Goal: Answer question/provide support

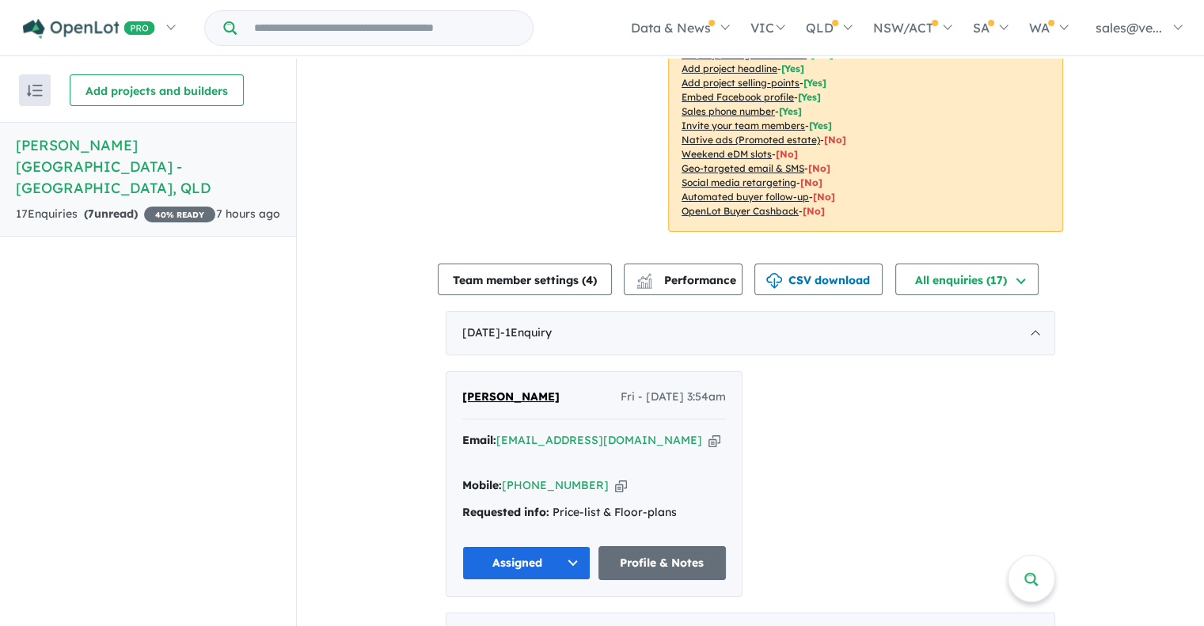
scroll to position [396, 0]
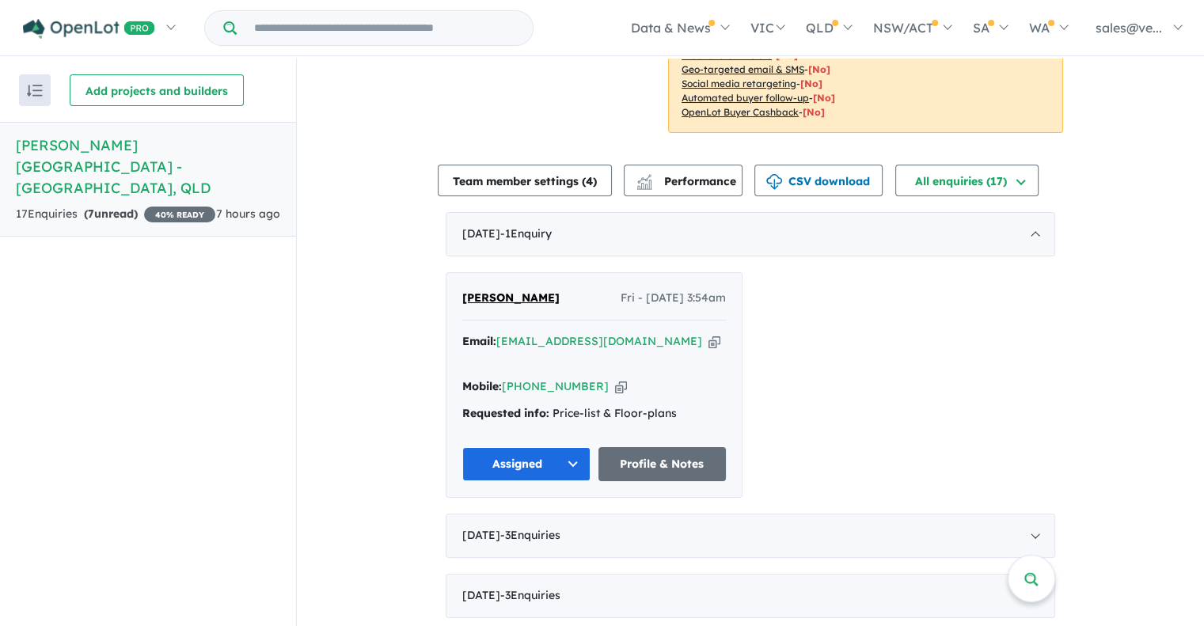
click at [569, 447] on button "Assigned" at bounding box center [526, 464] width 128 height 34
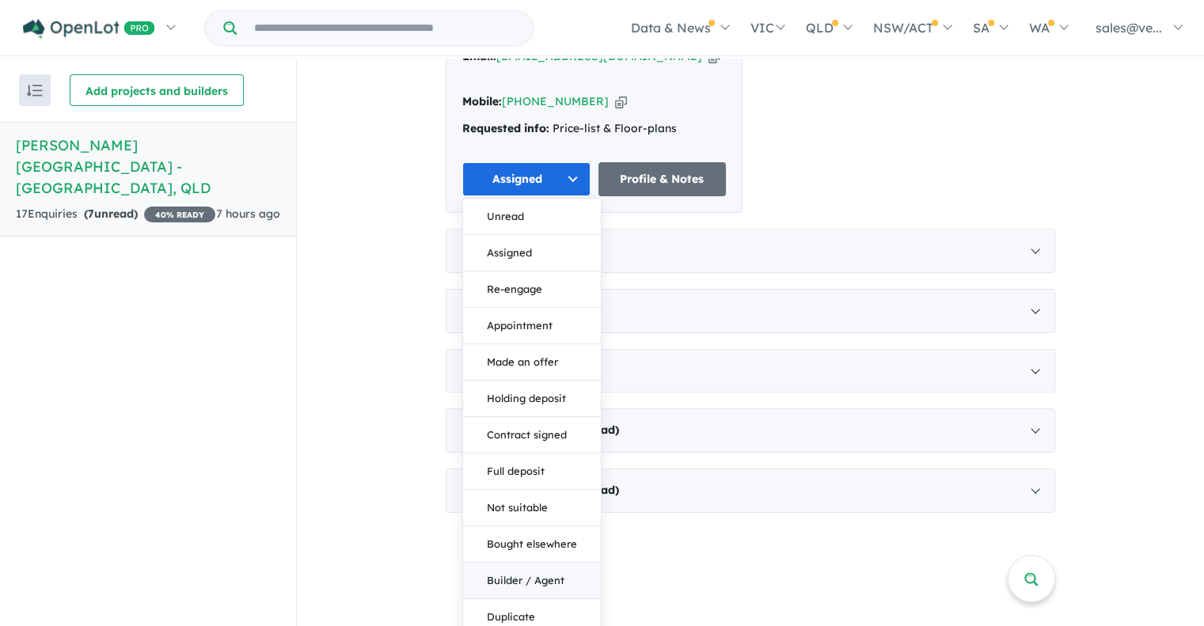
scroll to position [2, 0]
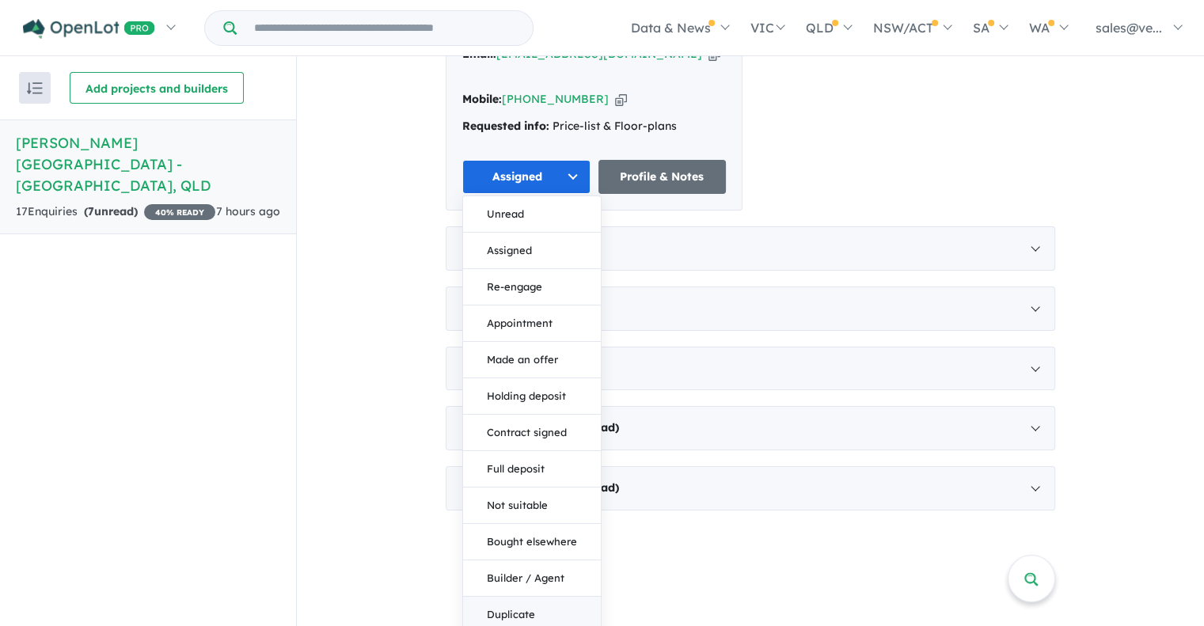
click at [541, 597] on button "Duplicate" at bounding box center [532, 615] width 138 height 36
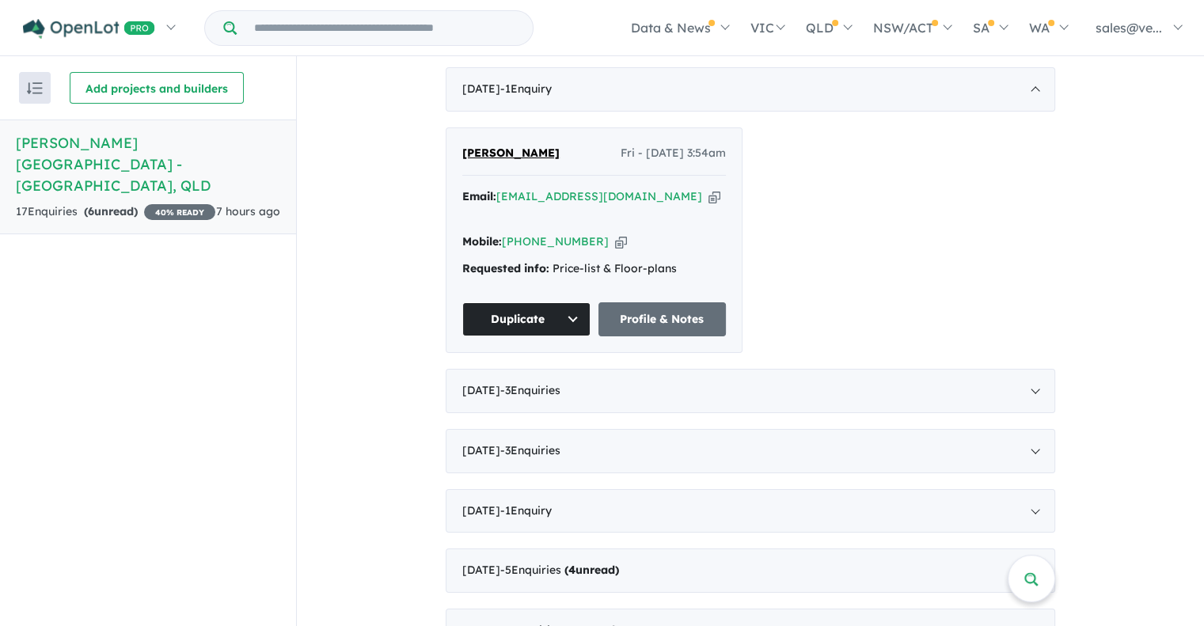
click at [464, 146] on span "[PERSON_NAME]" at bounding box center [510, 153] width 97 height 14
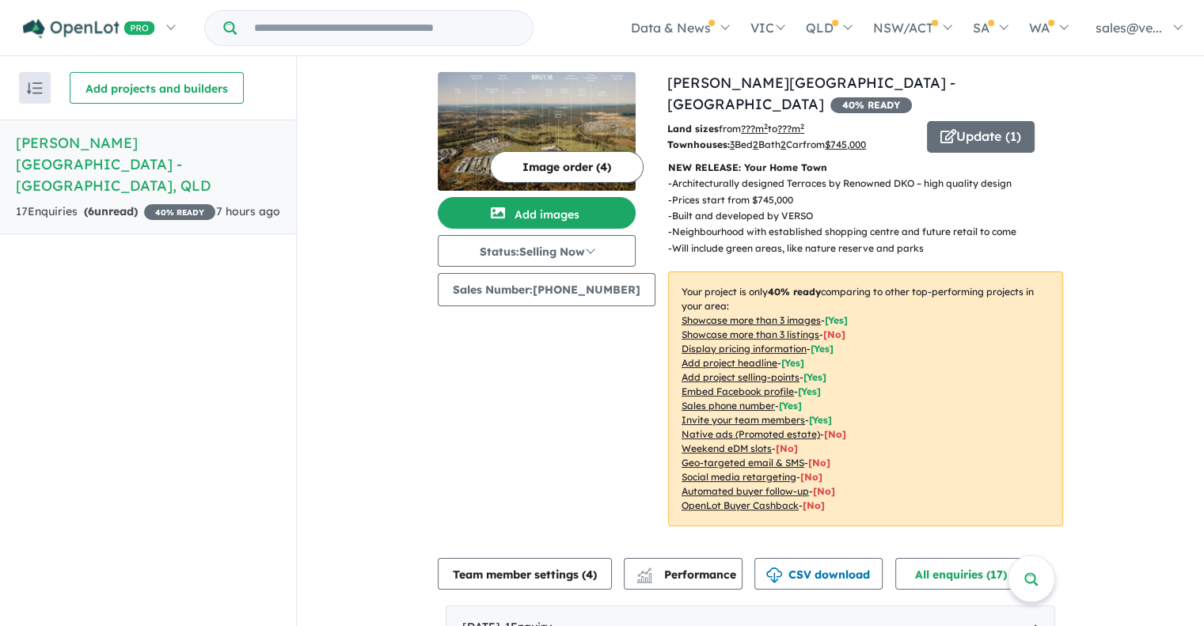
scroll to position [0, 0]
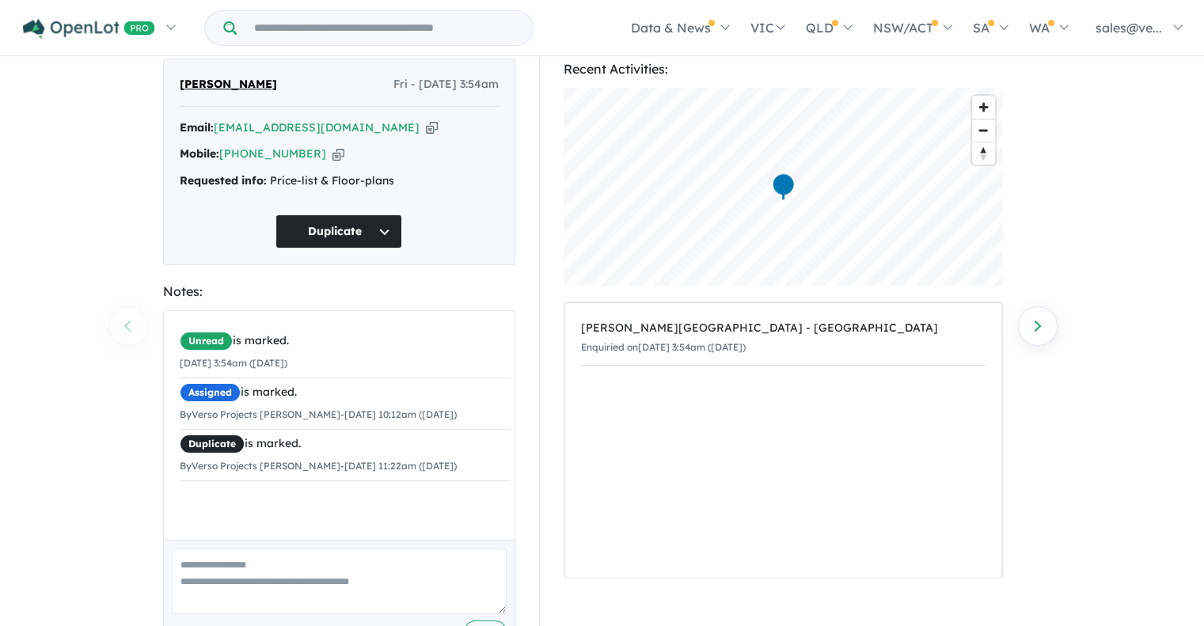
scroll to position [108, 0]
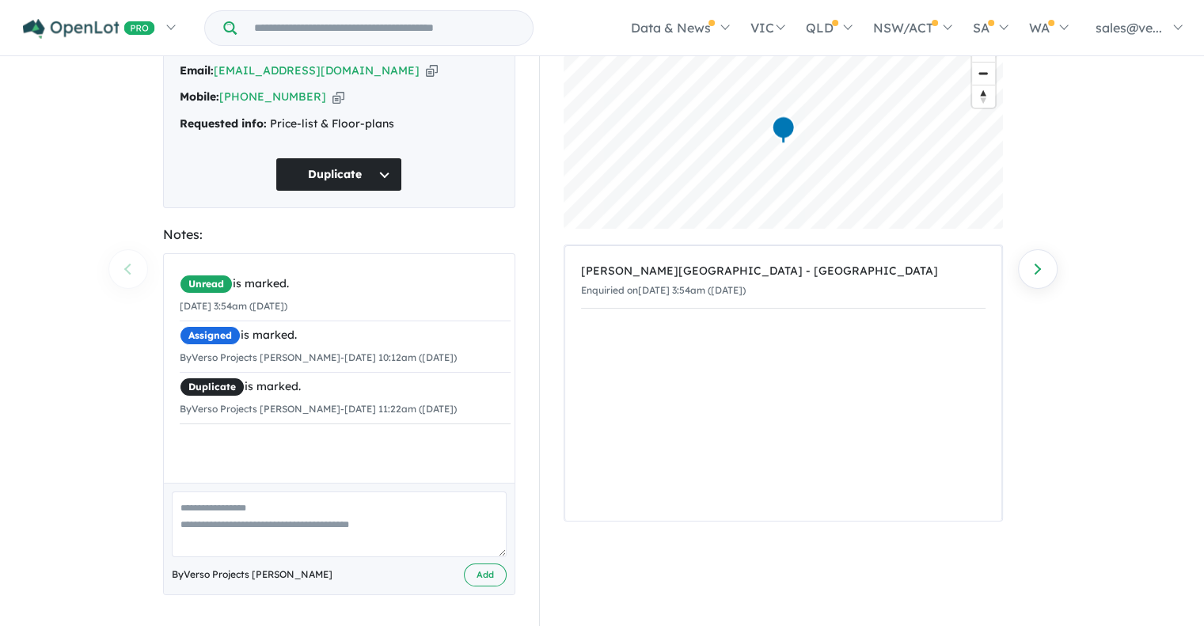
click at [344, 518] on textarea at bounding box center [339, 525] width 335 height 66
paste textarea "**********"
type textarea "**********"
click at [478, 579] on button "Add" at bounding box center [485, 575] width 43 height 23
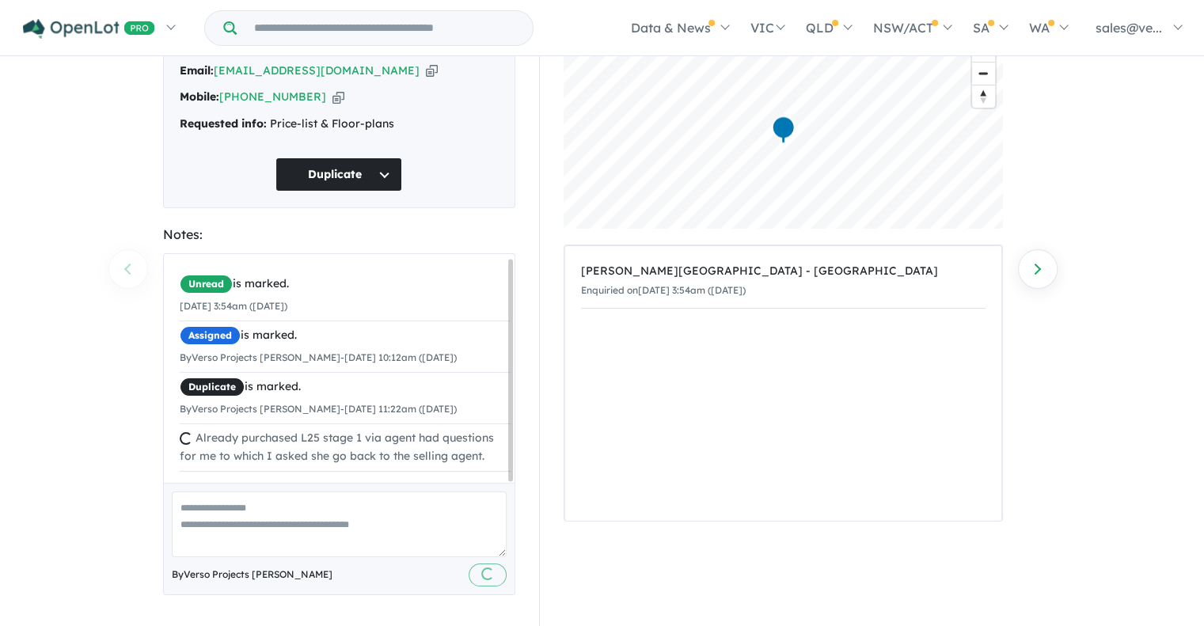
scroll to position [0, 0]
